Goal: Transaction & Acquisition: Purchase product/service

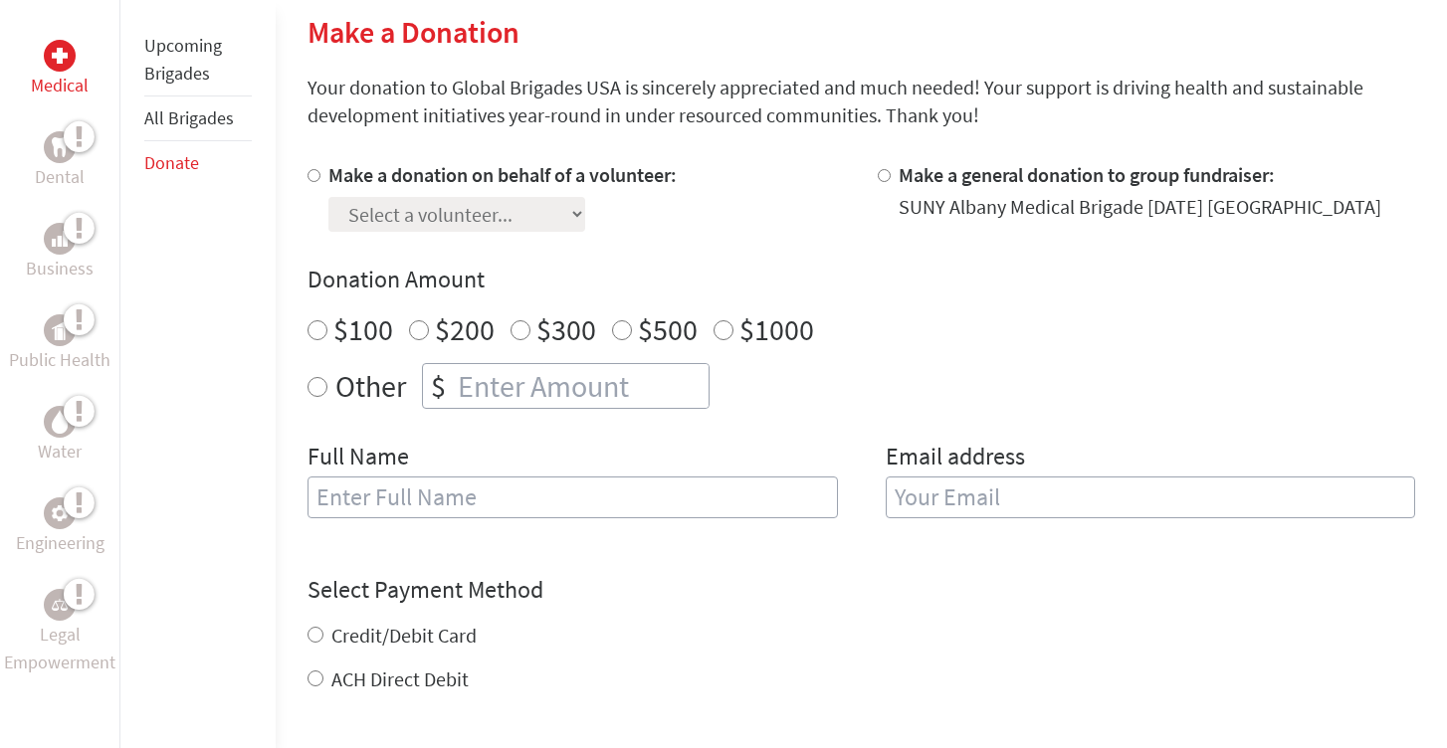
scroll to position [483, 0]
click at [323, 178] on div at bounding box center [318, 195] width 21 height 71
click at [313, 174] on input "Make a donation on behalf of a volunteer:" at bounding box center [314, 174] width 13 height 13
radio input "true"
click at [425, 240] on div "Make a donation on behalf of a volunteer: Select a volunteer... Aiden Cho Amill…" at bounding box center [862, 350] width 1108 height 381
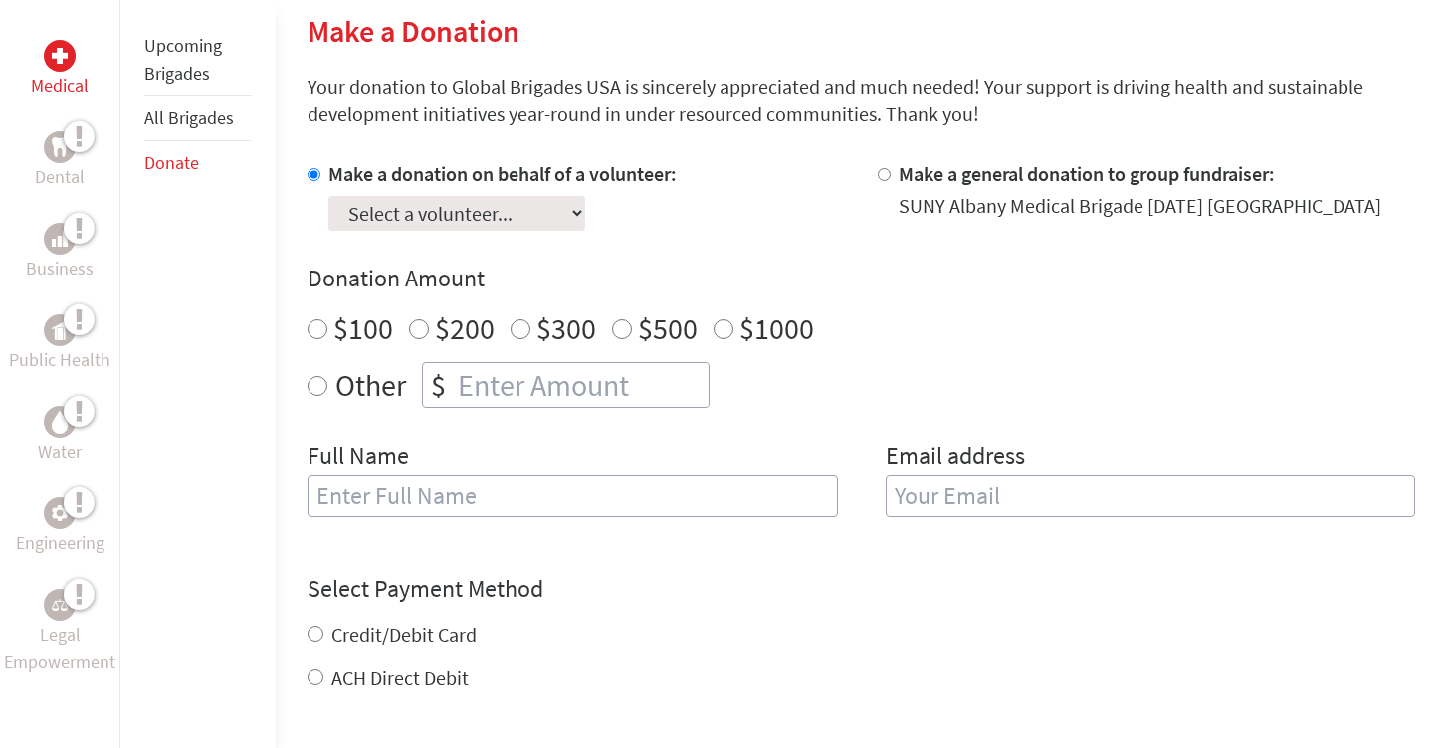
click at [437, 223] on select "Select a volunteer... [PERSON_NAME] [PERSON_NAME] [PERSON_NAME] [PERSON_NAME]" at bounding box center [456, 213] width 257 height 35
click at [533, 205] on select "Select a volunteer... [PERSON_NAME] [PERSON_NAME] [PERSON_NAME] [PERSON_NAME]" at bounding box center [456, 213] width 257 height 35
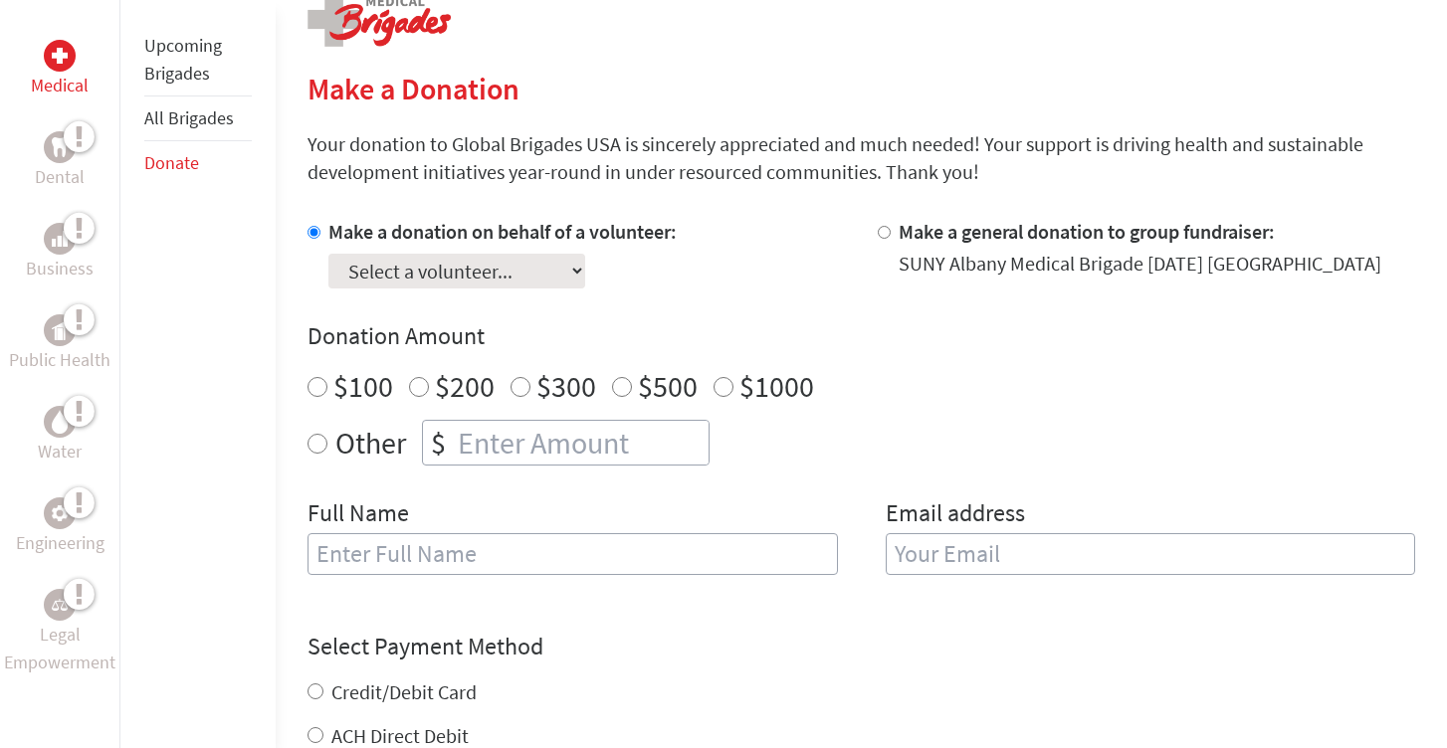
scroll to position [455, 0]
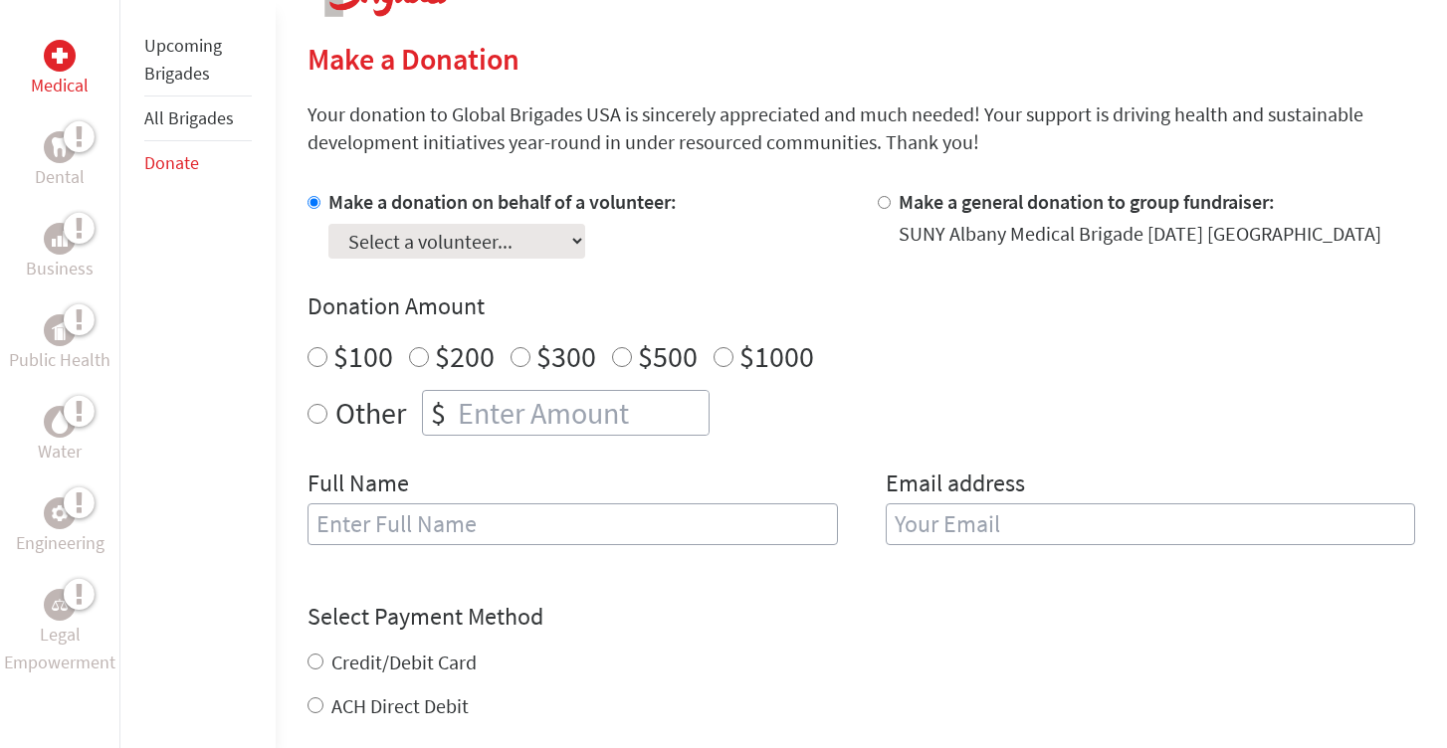
click at [310, 200] on input "Make a donation on behalf of a volunteer:" at bounding box center [314, 202] width 13 height 13
click at [379, 237] on select "Select a volunteer... [PERSON_NAME] [PERSON_NAME] [PERSON_NAME] [PERSON_NAME]" at bounding box center [456, 241] width 257 height 35
click at [328, 224] on select "Select a volunteer... [PERSON_NAME] [PERSON_NAME] [PERSON_NAME] [PERSON_NAME]" at bounding box center [456, 241] width 257 height 35
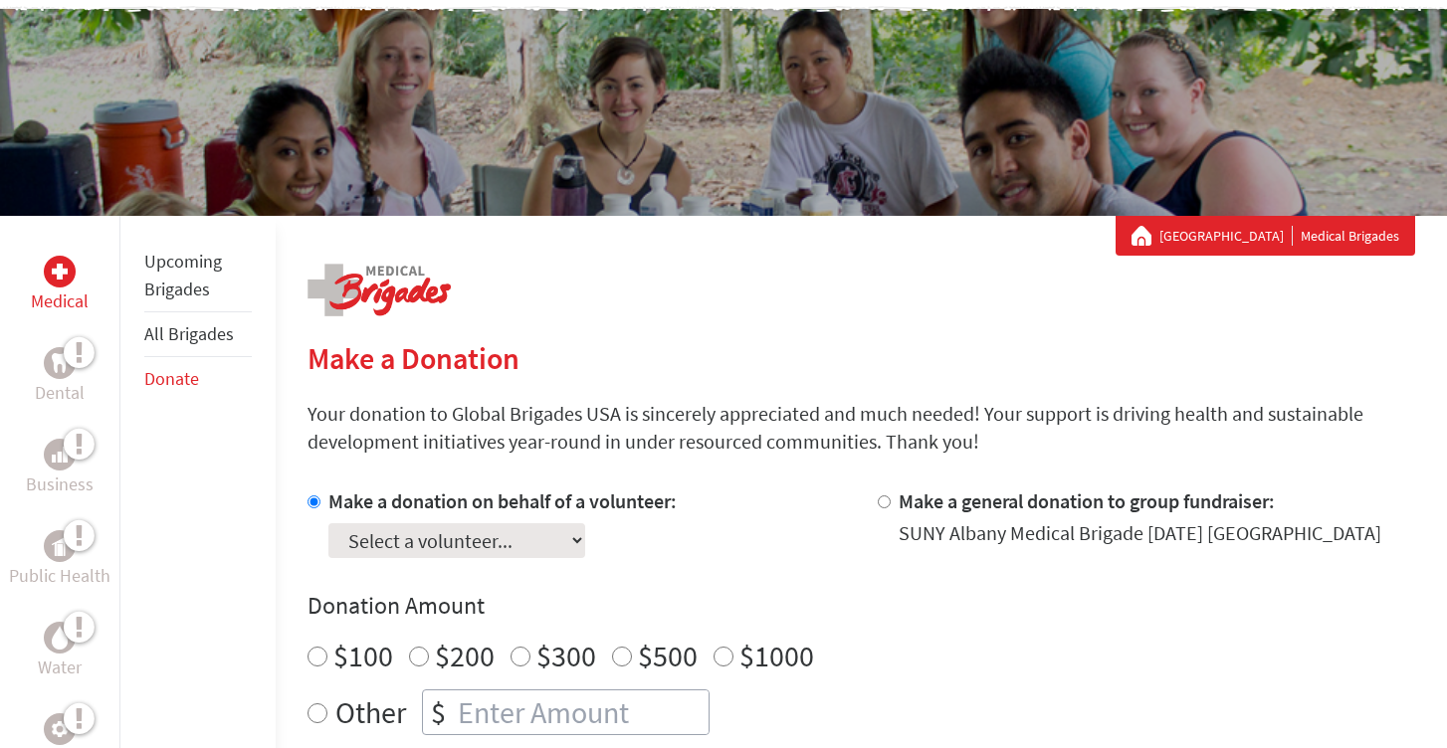
scroll to position [157, 0]
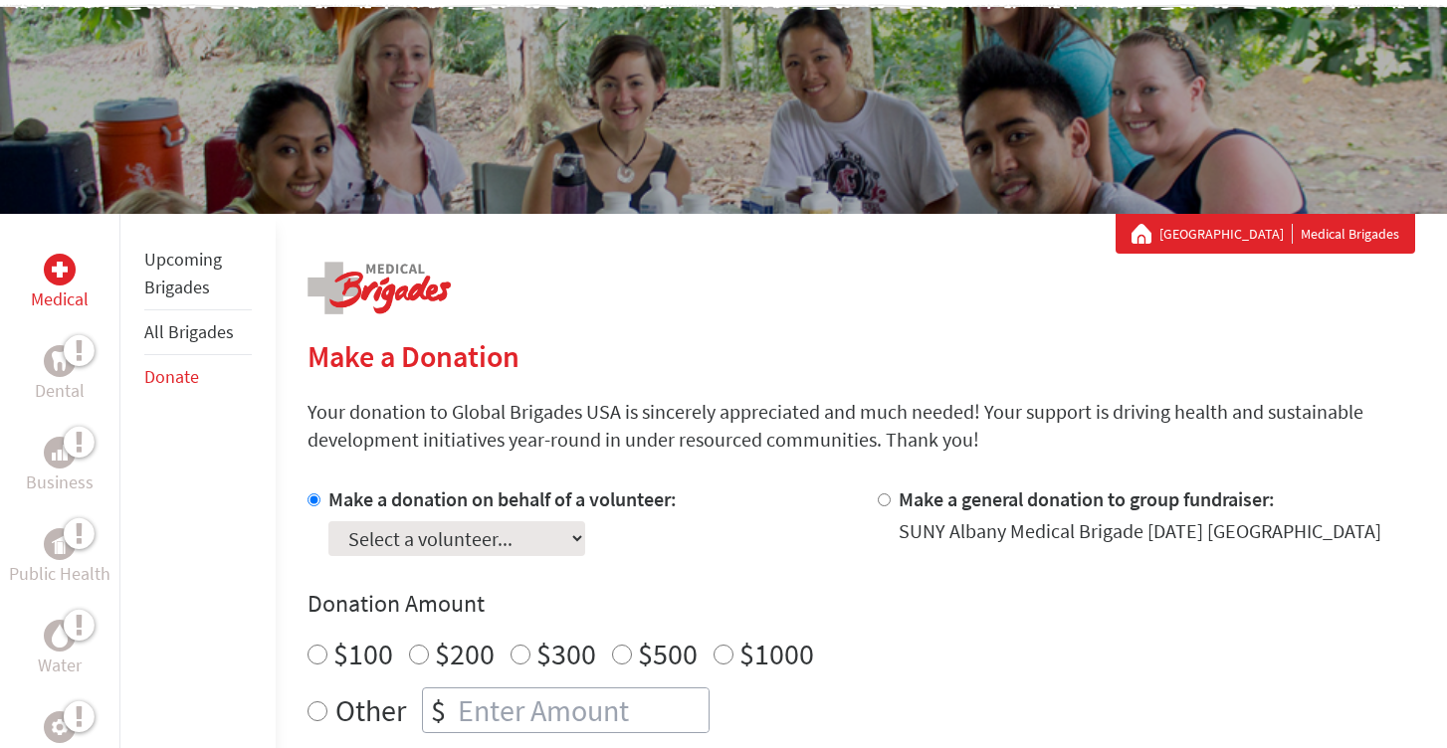
click at [424, 542] on select "Select a volunteer... [PERSON_NAME] [PERSON_NAME] [PERSON_NAME] [PERSON_NAME]" at bounding box center [456, 539] width 257 height 35
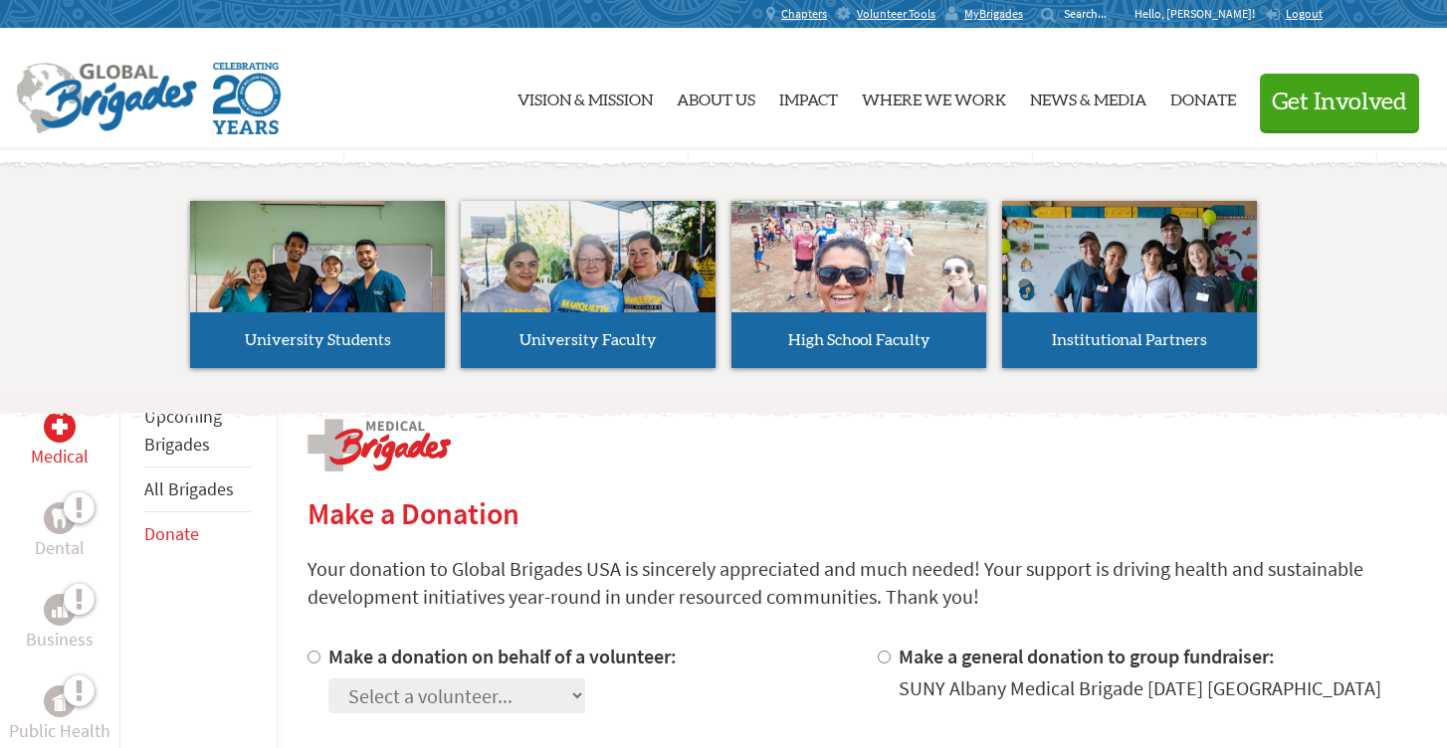
click at [1332, 88] on button "Get Involved" at bounding box center [1339, 102] width 159 height 57
click at [1313, 112] on span "Get Involved" at bounding box center [1339, 103] width 135 height 24
click at [1313, 111] on span "Get Involved" at bounding box center [1339, 103] width 135 height 24
click at [1296, 106] on span "Get Involved" at bounding box center [1339, 103] width 135 height 24
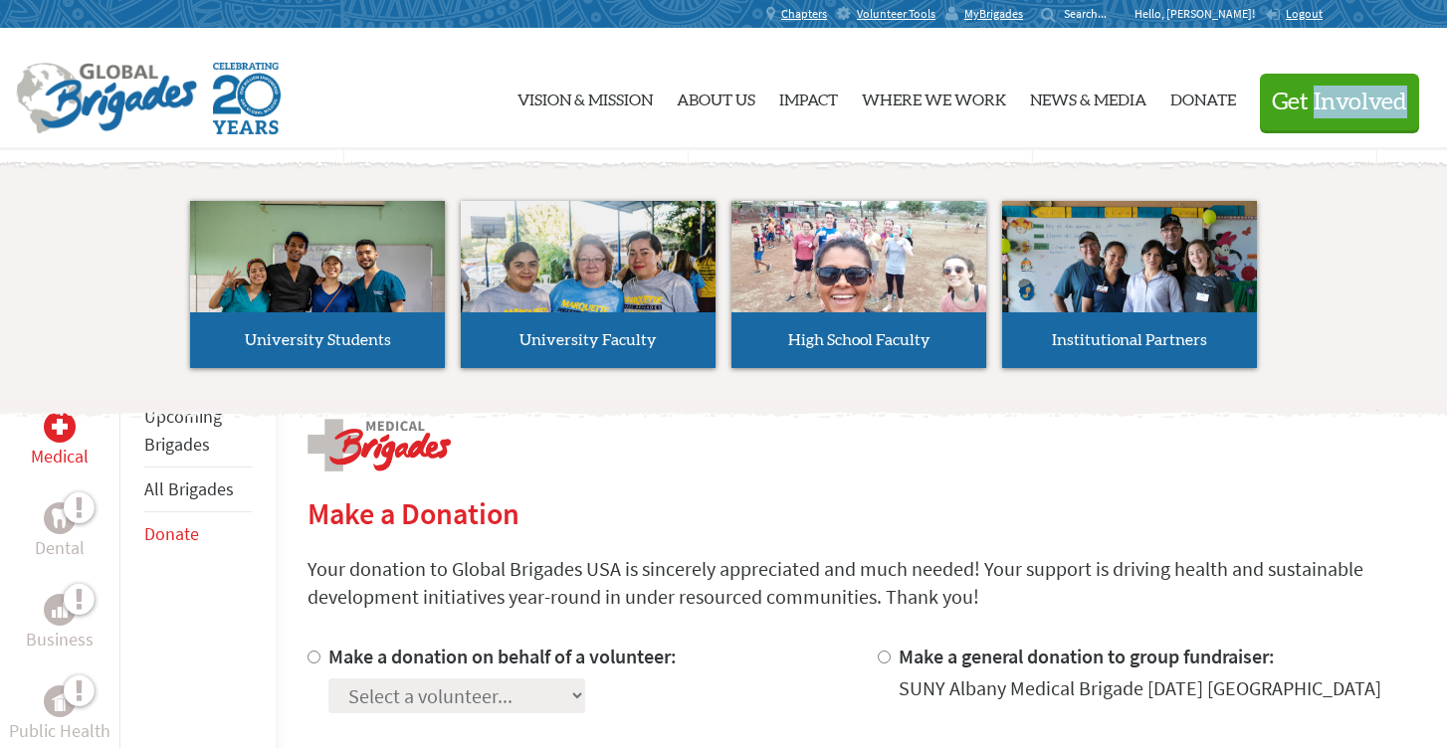
click at [1276, 121] on button "Get Involved" at bounding box center [1339, 102] width 159 height 57
click at [1277, 120] on button "Get Involved" at bounding box center [1339, 102] width 159 height 57
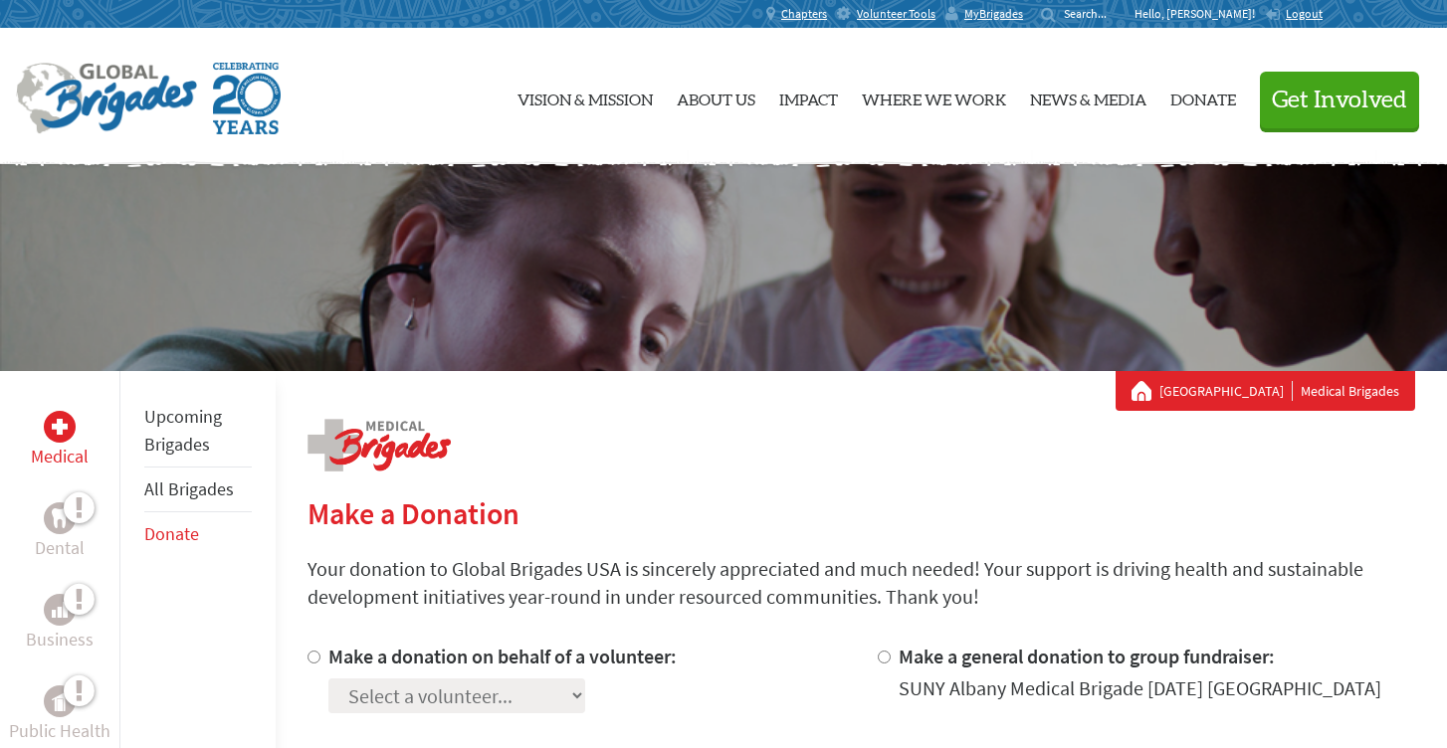
click at [1214, 14] on p "Hello, [PERSON_NAME]!" at bounding box center [1200, 14] width 130 height 16
click at [1222, 12] on p "Hello, [PERSON_NAME]!" at bounding box center [1200, 14] width 130 height 16
click at [1012, 15] on div "MyBrigades" at bounding box center [989, 14] width 88 height 28
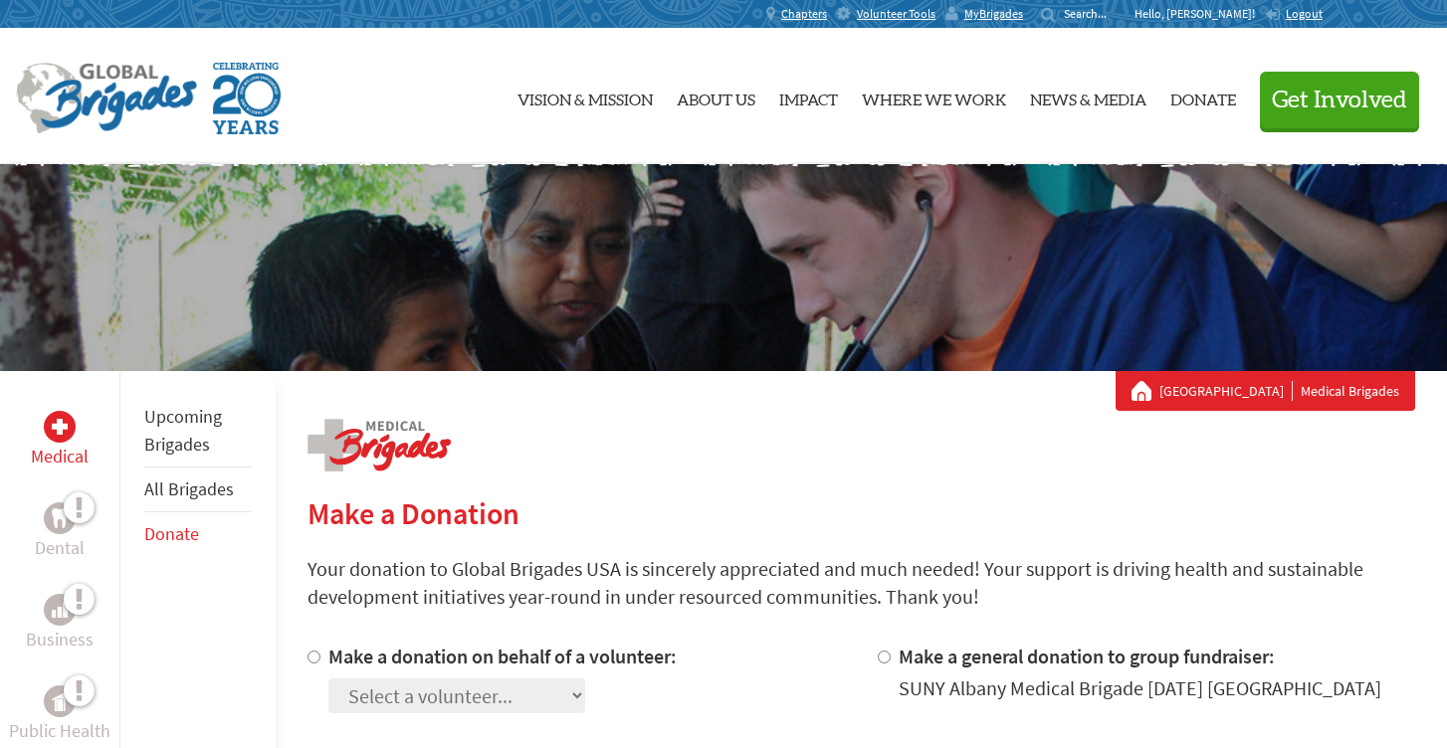
click at [309, 655] on input "Make a donation on behalf of a volunteer:" at bounding box center [314, 657] width 13 height 13
radio input "true"
click at [356, 705] on select "Select a volunteer... [PERSON_NAME] [PERSON_NAME] [PERSON_NAME] [PERSON_NAME]" at bounding box center [456, 696] width 257 height 35
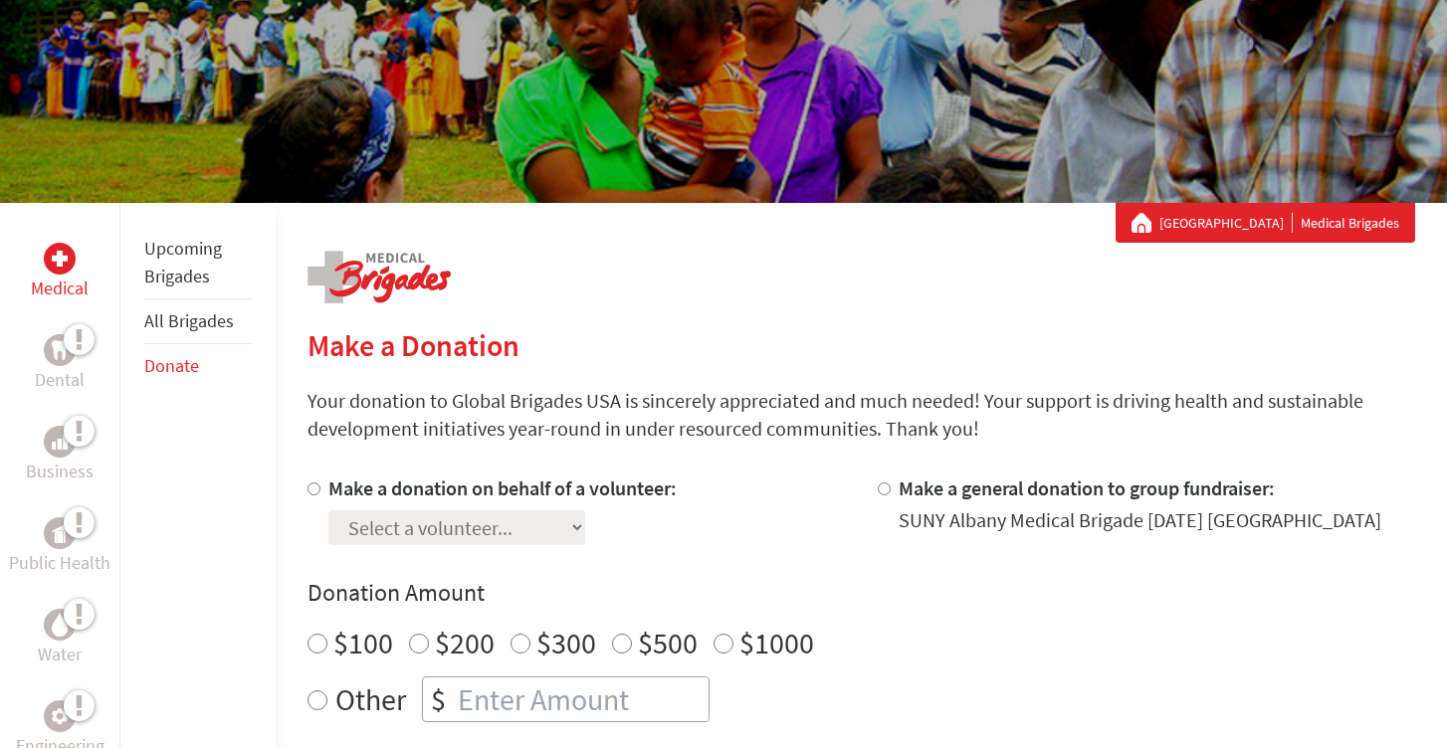
scroll to position [167, 0]
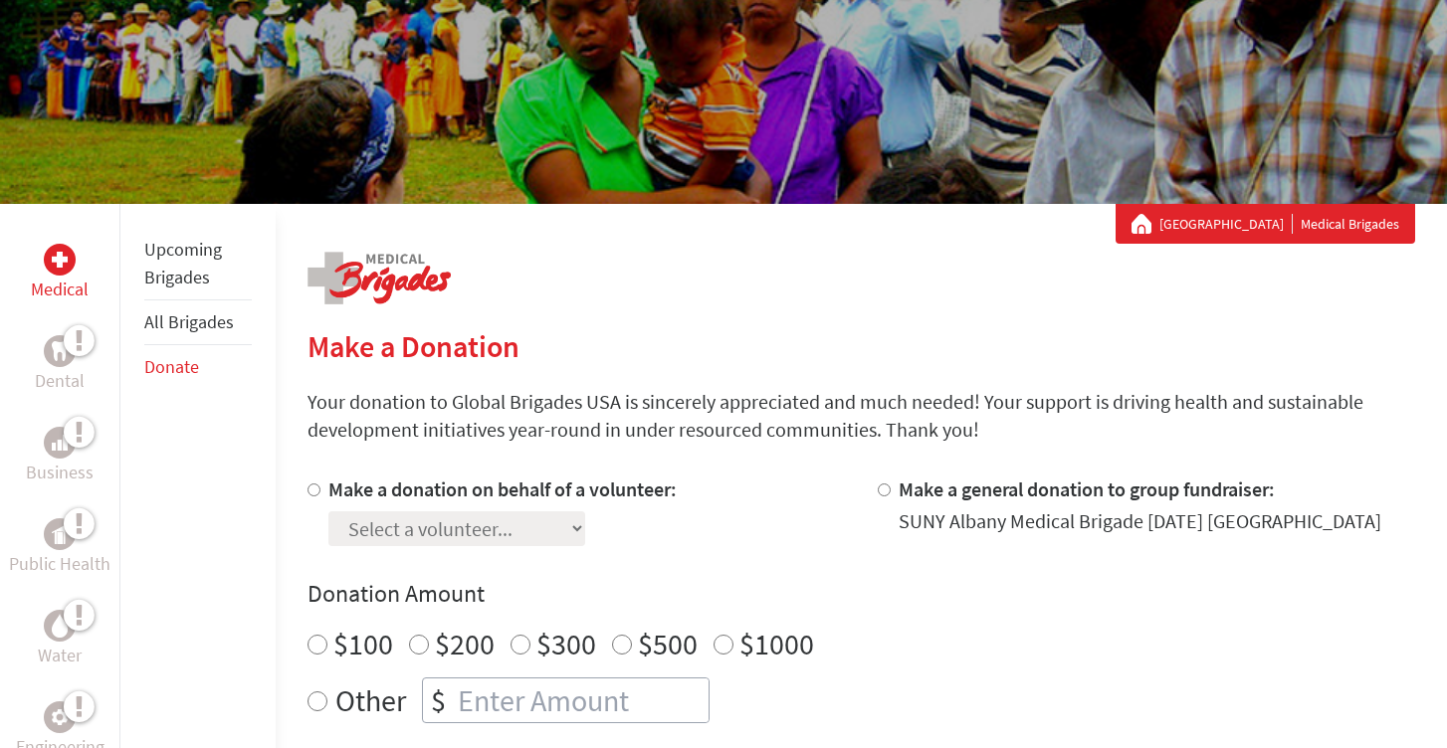
click at [313, 486] on input "Make a donation on behalf of a volunteer:" at bounding box center [314, 490] width 13 height 13
radio input "true"
click at [418, 522] on select "Select a volunteer... [PERSON_NAME] [PERSON_NAME] [PERSON_NAME] [PERSON_NAME]" at bounding box center [456, 529] width 257 height 35
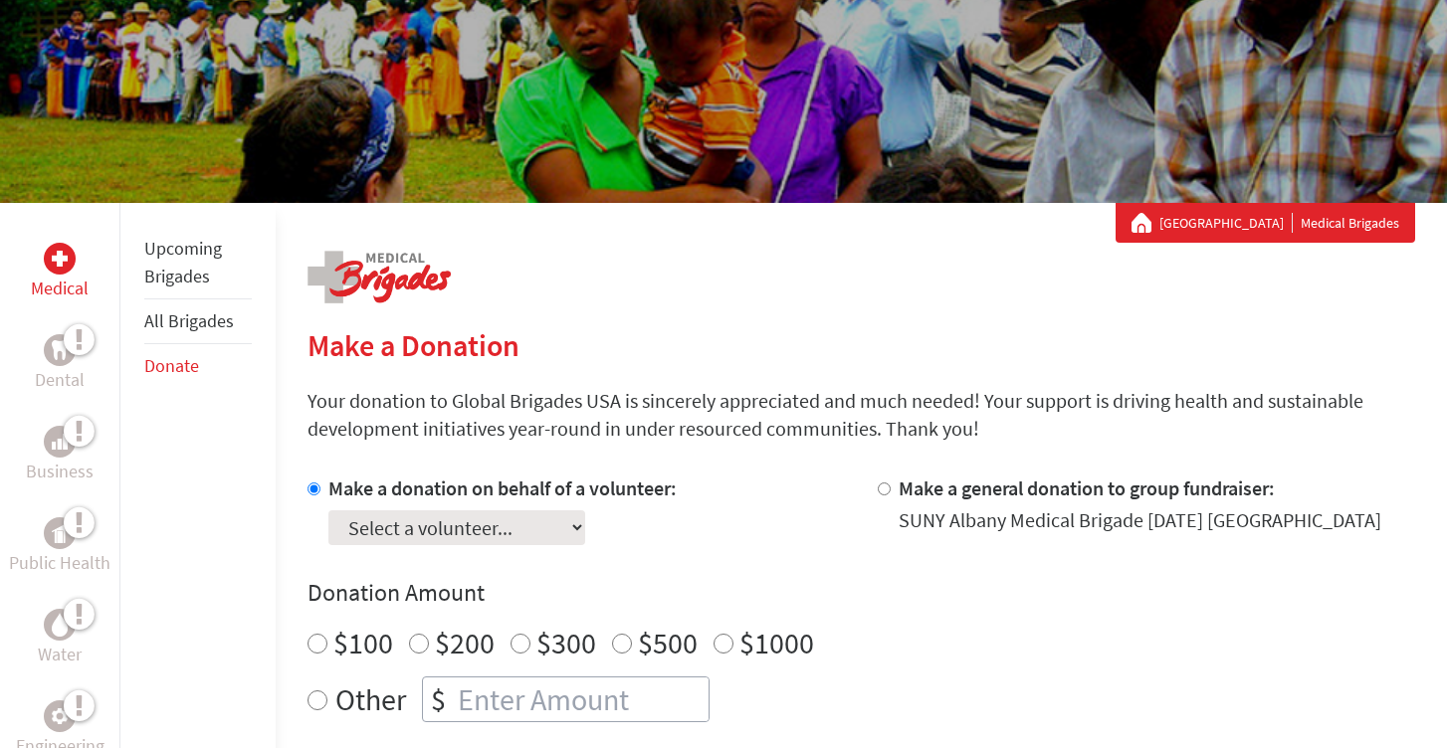
scroll to position [190, 0]
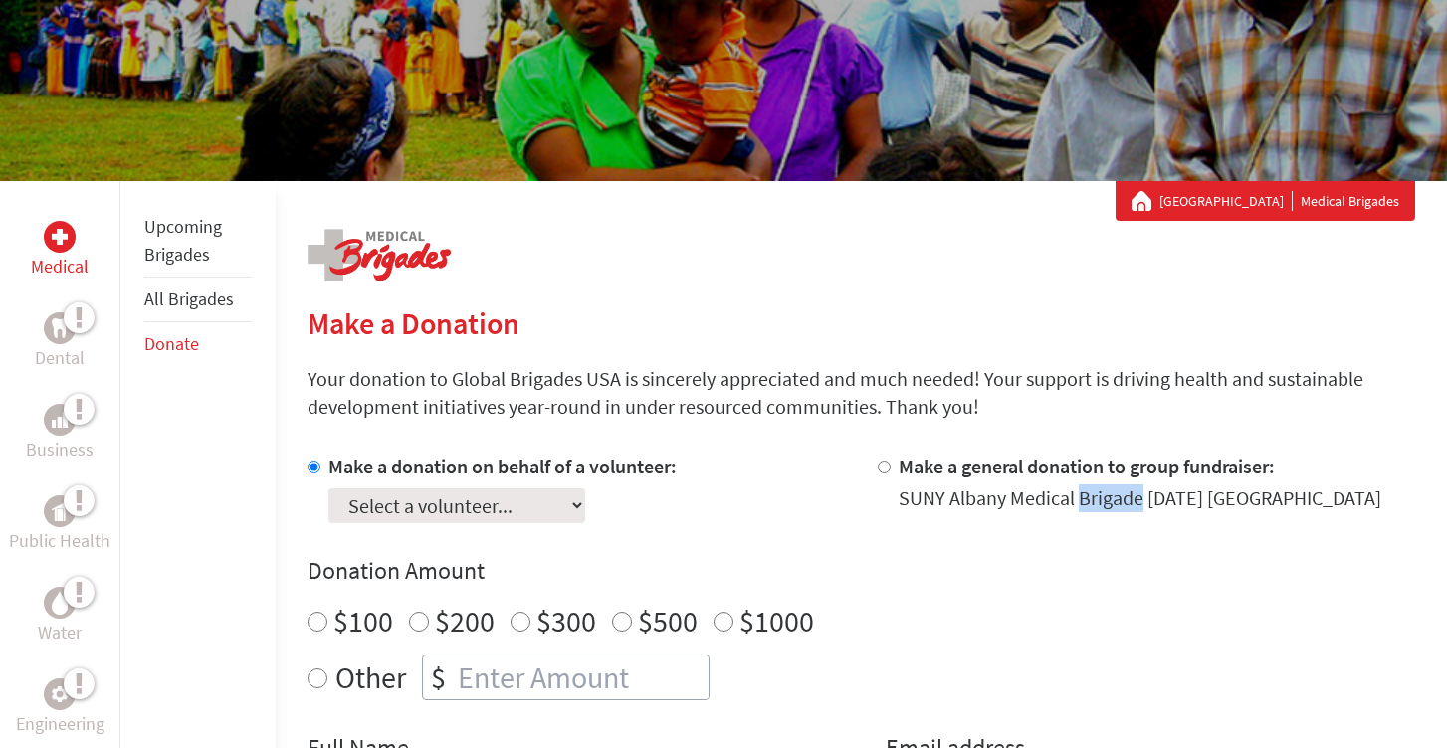
drag, startPoint x: 1077, startPoint y: 500, endPoint x: 1139, endPoint y: 500, distance: 61.7
click at [1139, 500] on div "SUNY Albany Medical Brigade [DATE] [GEOGRAPHIC_DATA]" at bounding box center [1140, 499] width 483 height 28
copy div "Brigade"
click at [534, 507] on select "Select a volunteer... [PERSON_NAME] [PERSON_NAME] [PERSON_NAME] [PERSON_NAME]" at bounding box center [456, 506] width 257 height 35
